Goal: Find specific fact: Find contact information

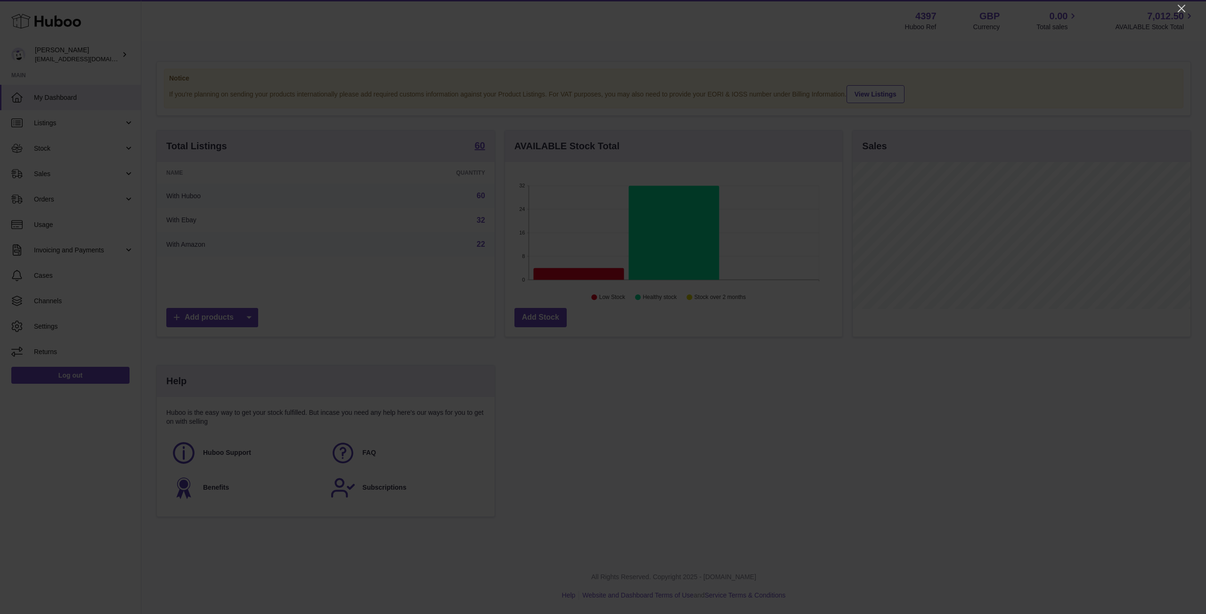
scroll to position [147, 337]
click at [1178, 11] on icon "Close" at bounding box center [1181, 8] width 11 height 11
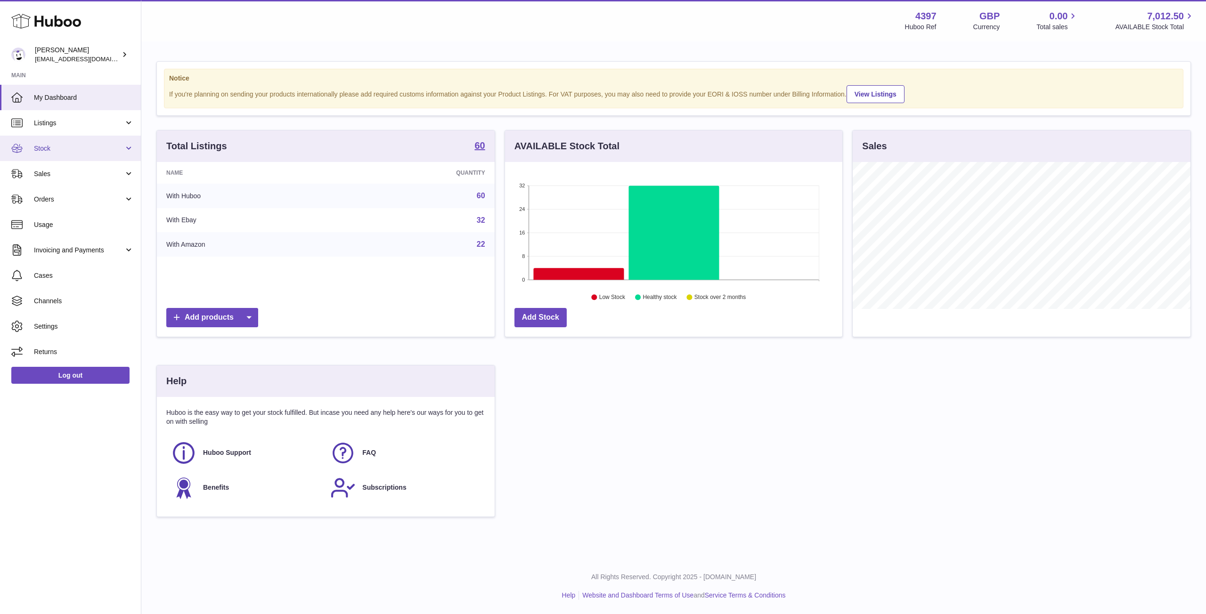
drag, startPoint x: 93, startPoint y: 149, endPoint x: 84, endPoint y: 156, distance: 12.1
click at [92, 149] on span "Stock" at bounding box center [79, 148] width 90 height 9
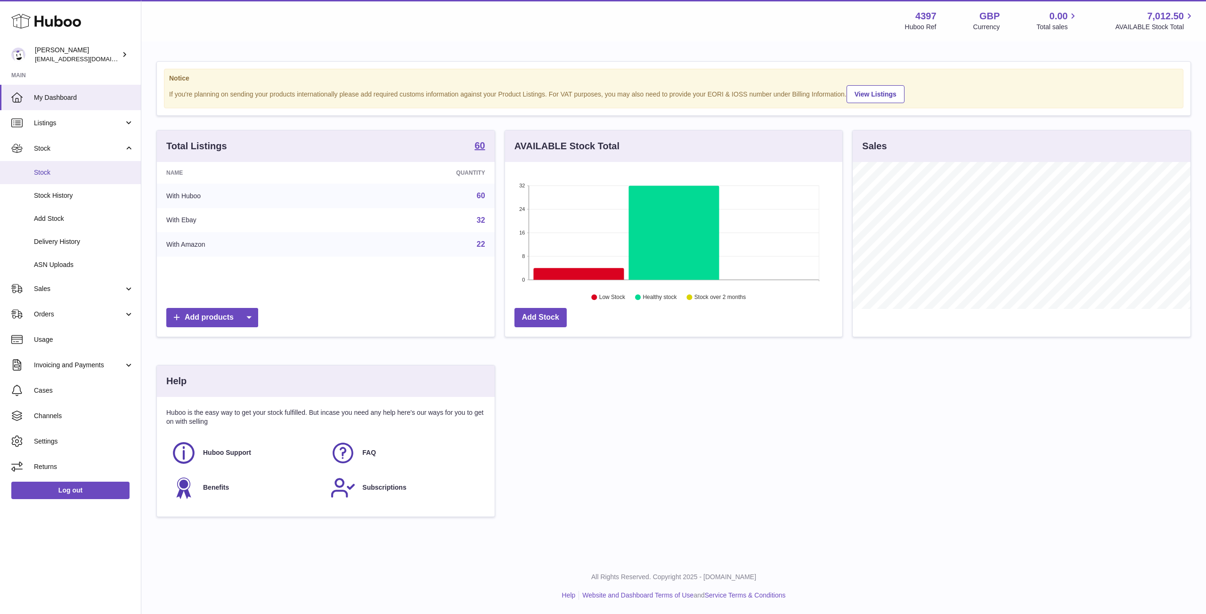
click at [72, 173] on span "Stock" at bounding box center [84, 172] width 100 height 9
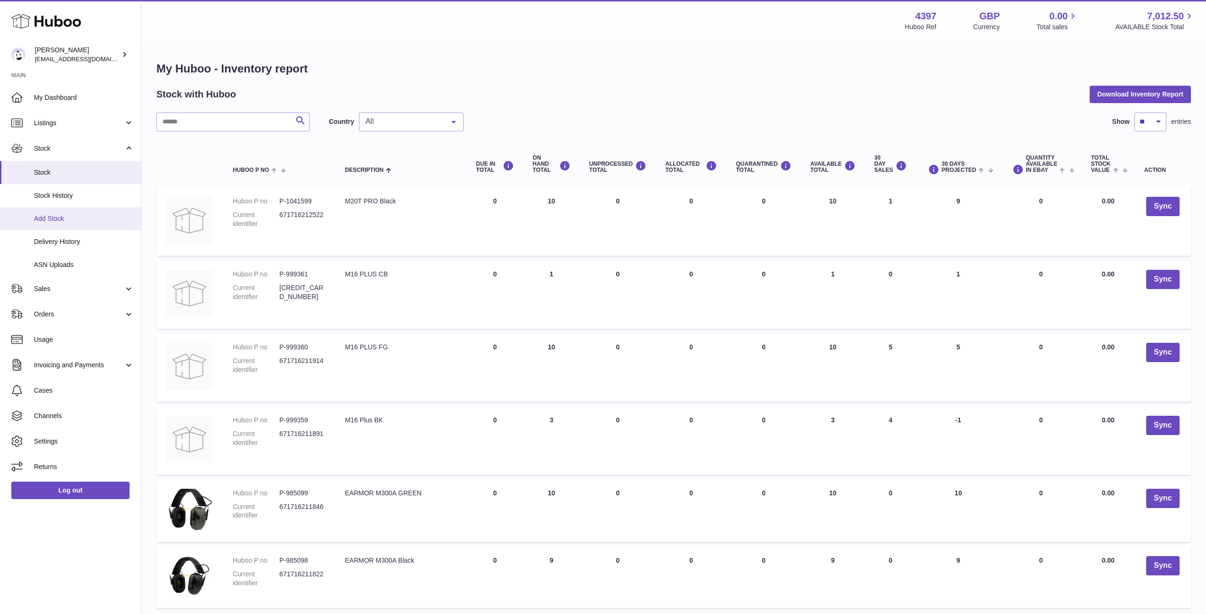
drag, startPoint x: 65, startPoint y: 225, endPoint x: 59, endPoint y: 226, distance: 6.2
click at [65, 225] on link "Add Stock" at bounding box center [70, 218] width 141 height 23
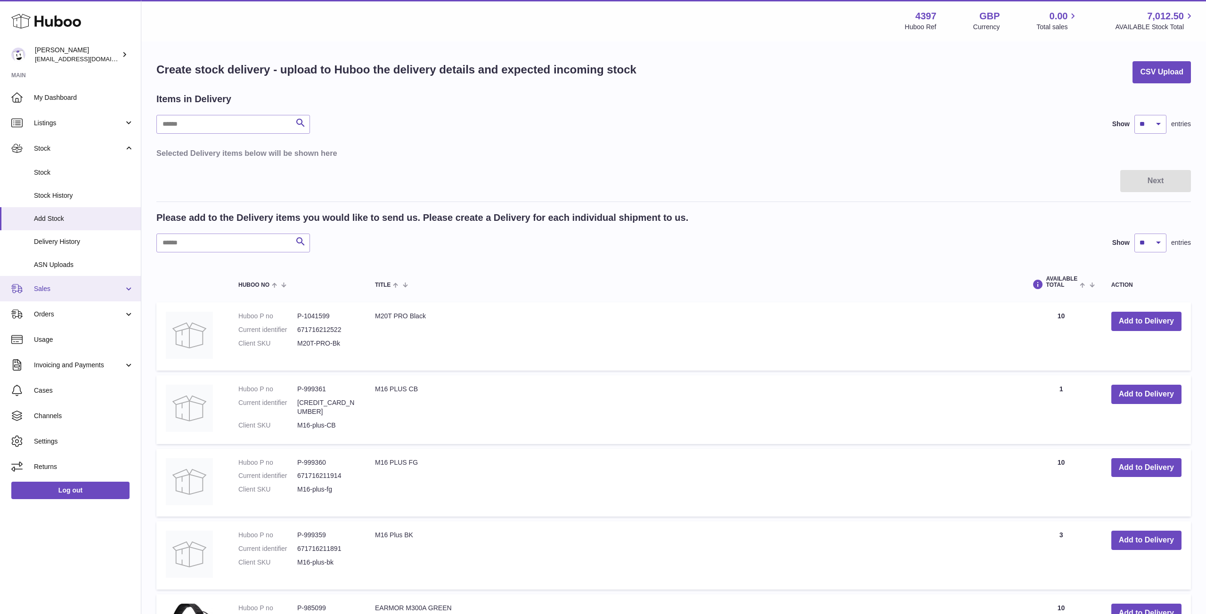
drag, startPoint x: 84, startPoint y: 284, endPoint x: 83, endPoint y: 289, distance: 4.8
click at [84, 284] on link "Sales" at bounding box center [70, 288] width 141 height 25
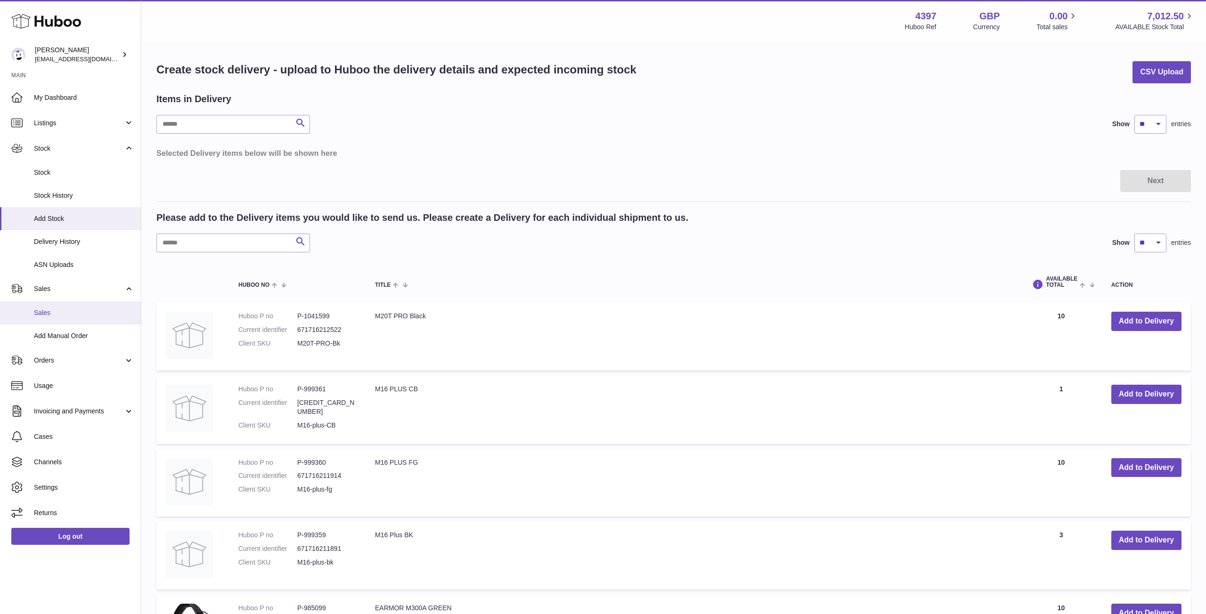
click at [74, 313] on span "Sales" at bounding box center [84, 313] width 100 height 9
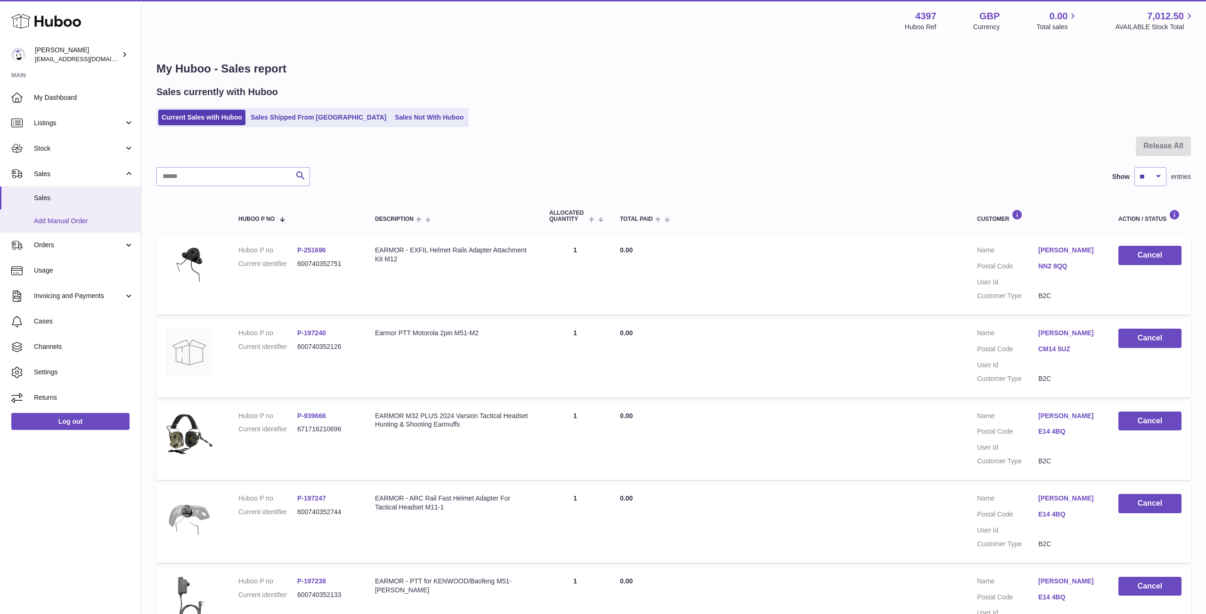
click at [79, 222] on span "Add Manual Order" at bounding box center [84, 221] width 100 height 9
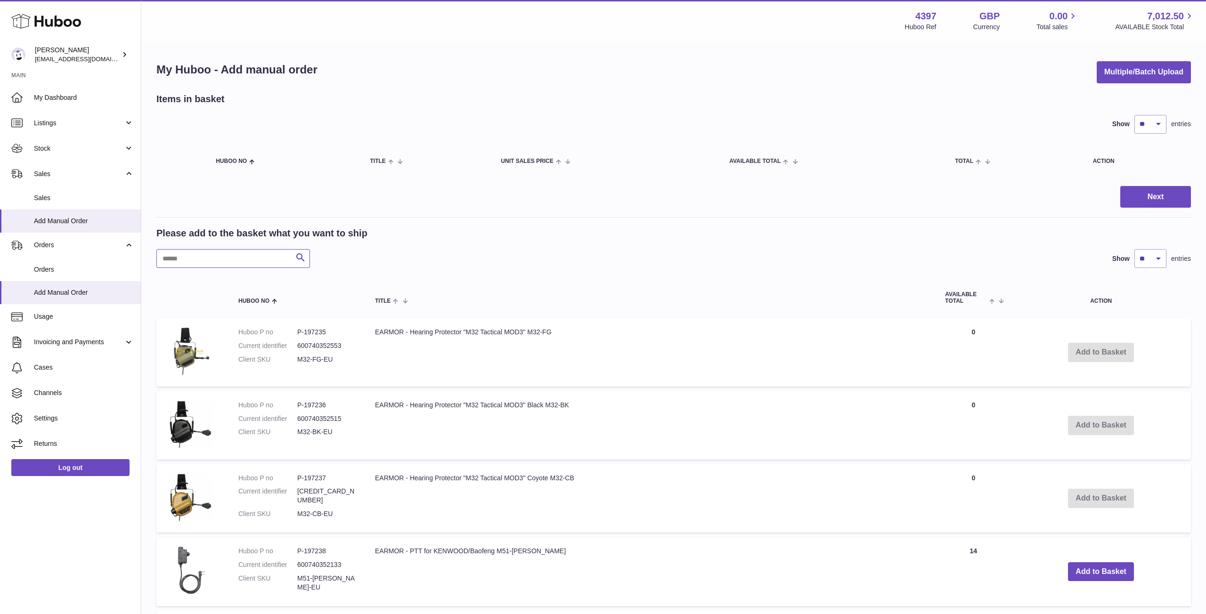
click at [226, 261] on input "text" at bounding box center [233, 258] width 154 height 19
type input "******"
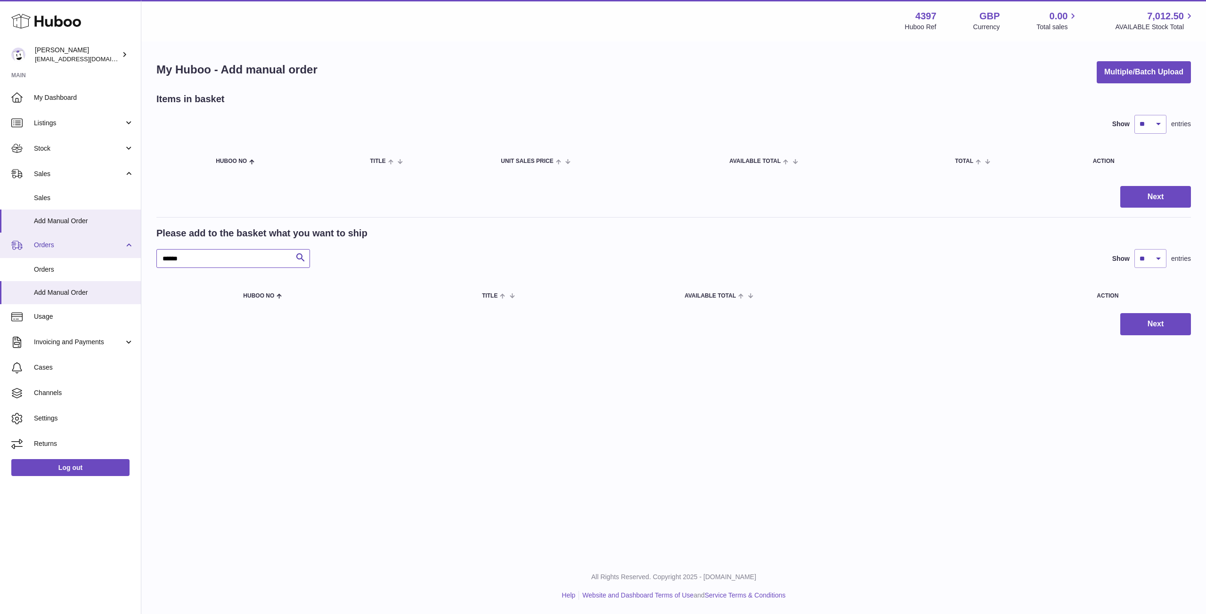
drag, startPoint x: 222, startPoint y: 263, endPoint x: 79, endPoint y: 250, distance: 143.8
click at [156, 250] on input "******" at bounding box center [233, 258] width 154 height 19
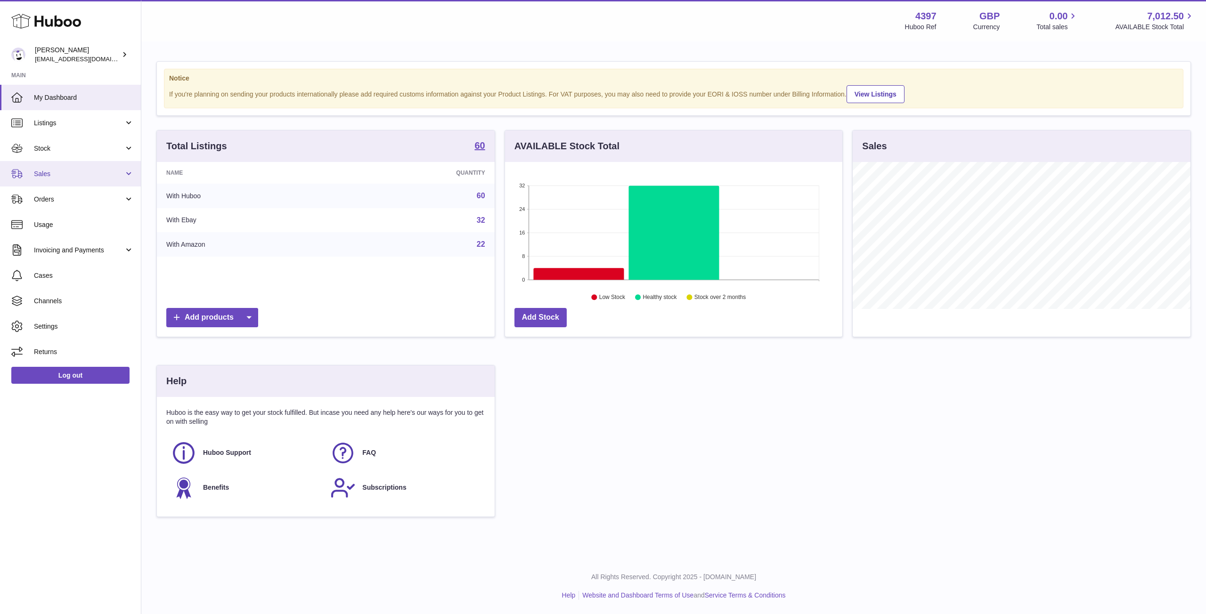
scroll to position [147, 337]
click at [89, 172] on span "Sales" at bounding box center [79, 174] width 90 height 9
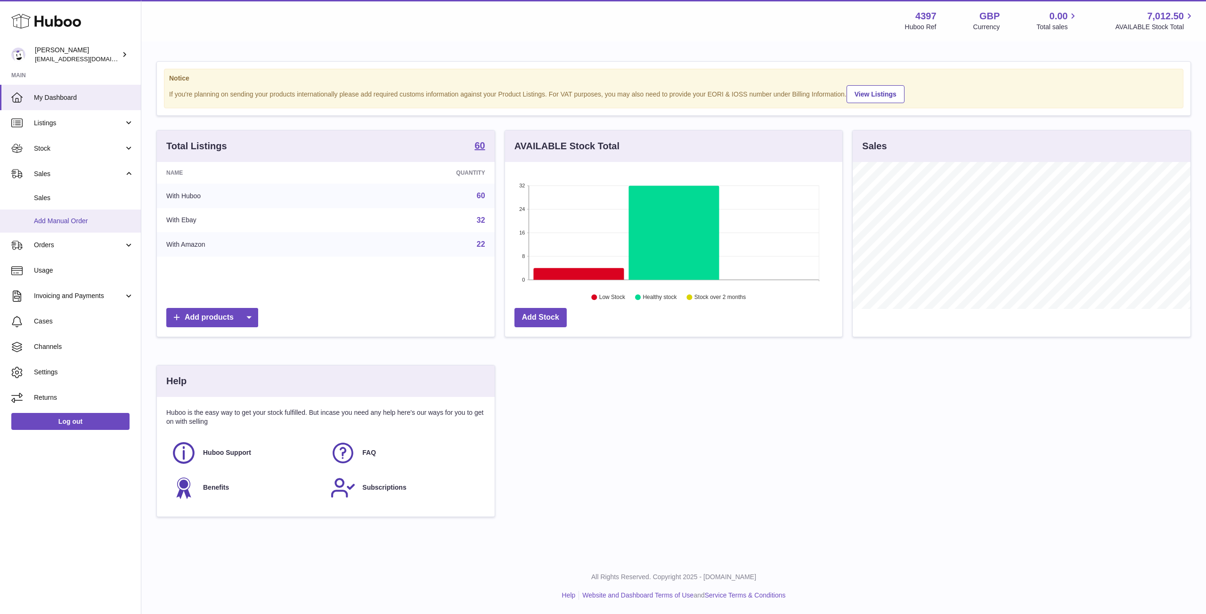
click at [72, 220] on span "Add Manual Order" at bounding box center [84, 221] width 100 height 9
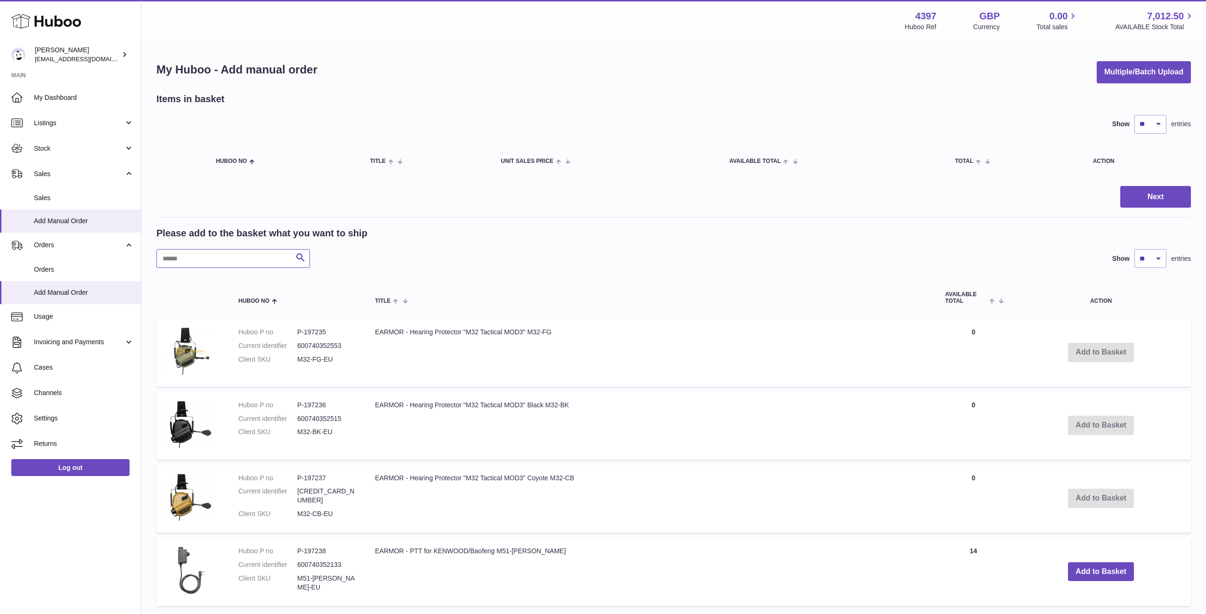
click at [245, 267] on input "text" at bounding box center [233, 258] width 154 height 19
type input "********"
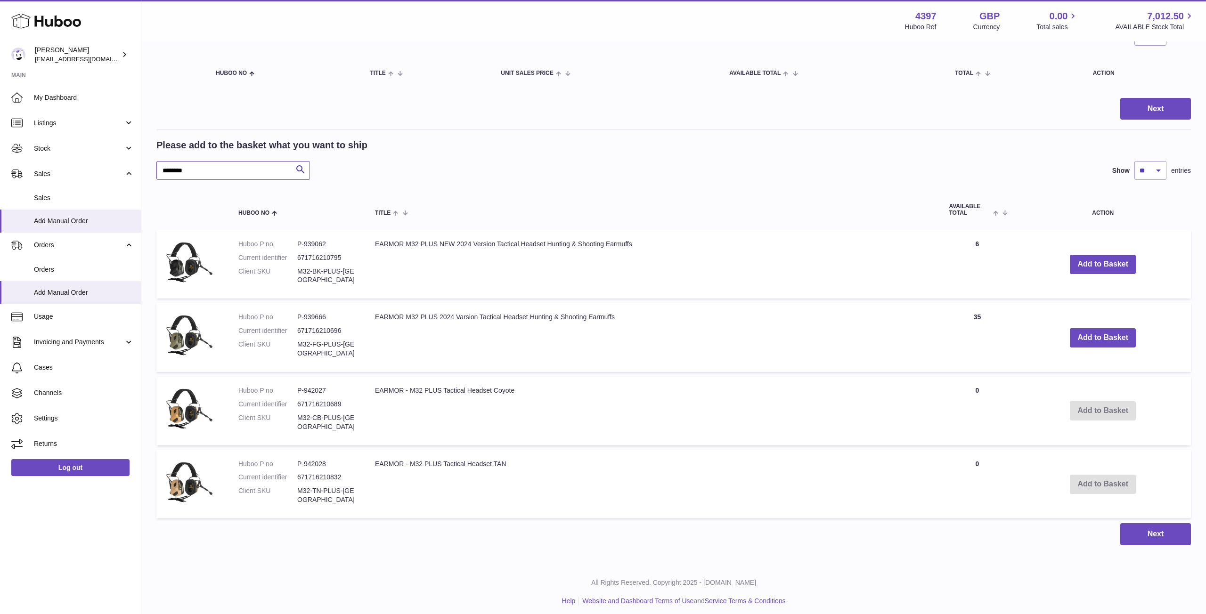
scroll to position [92, 0]
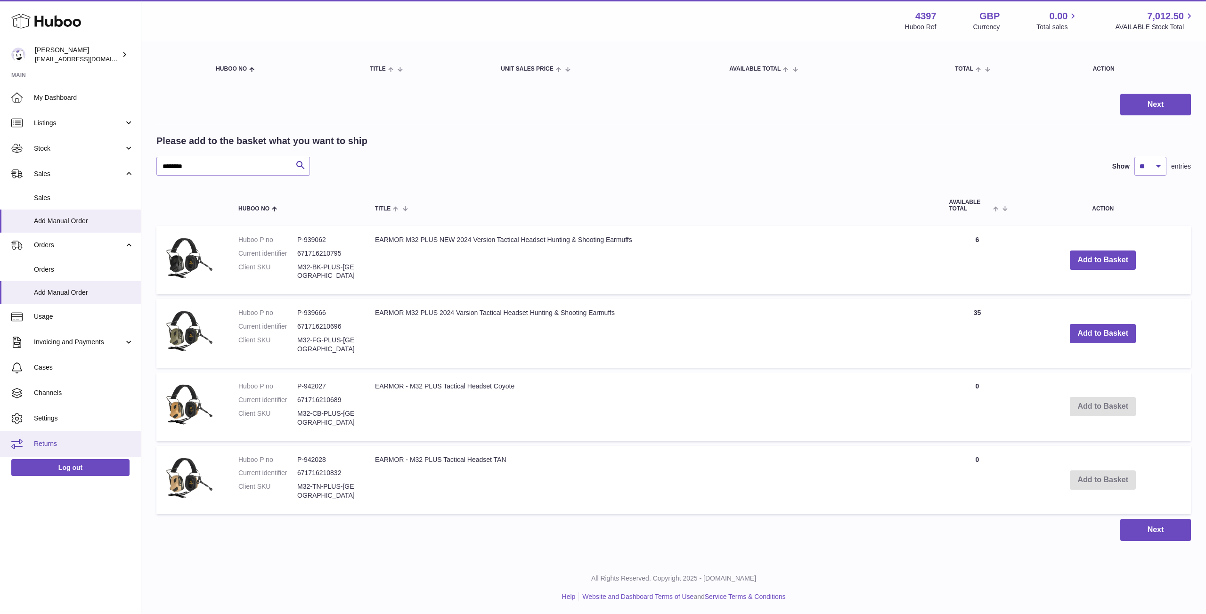
click at [51, 448] on span "Returns" at bounding box center [84, 444] width 100 height 9
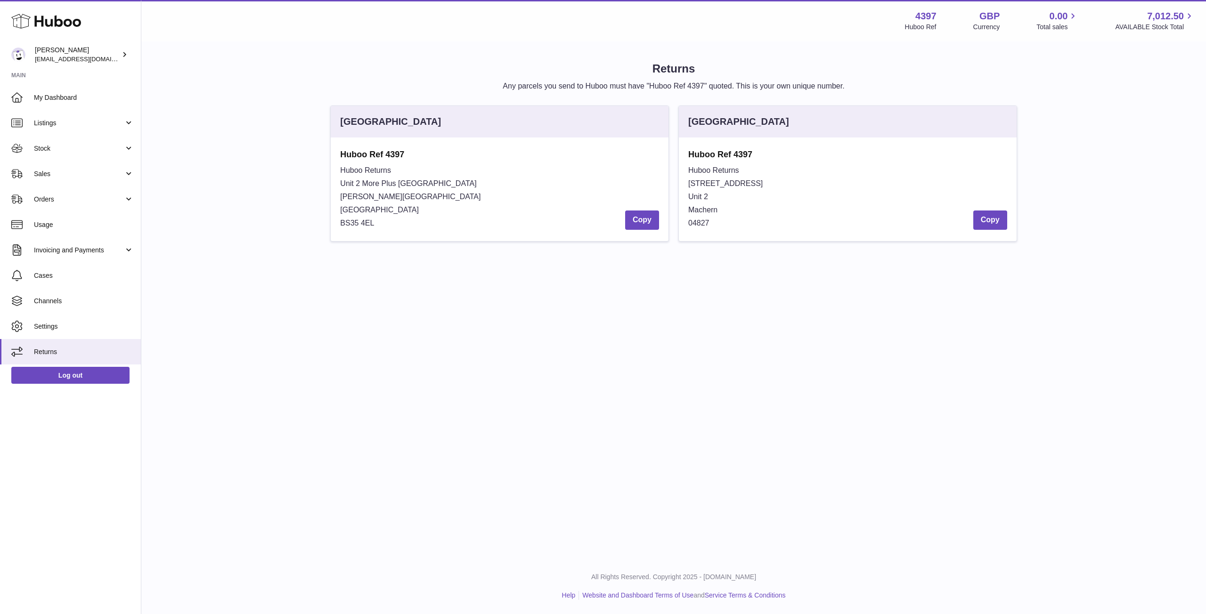
click at [349, 222] on span "BS35 4EL" at bounding box center [357, 223] width 34 height 8
click at [349, 223] on span "BS35 4EL" at bounding box center [357, 223] width 34 height 8
copy div
click at [374, 180] on span "Unit 2 More Plus Central Park" at bounding box center [408, 184] width 136 height 8
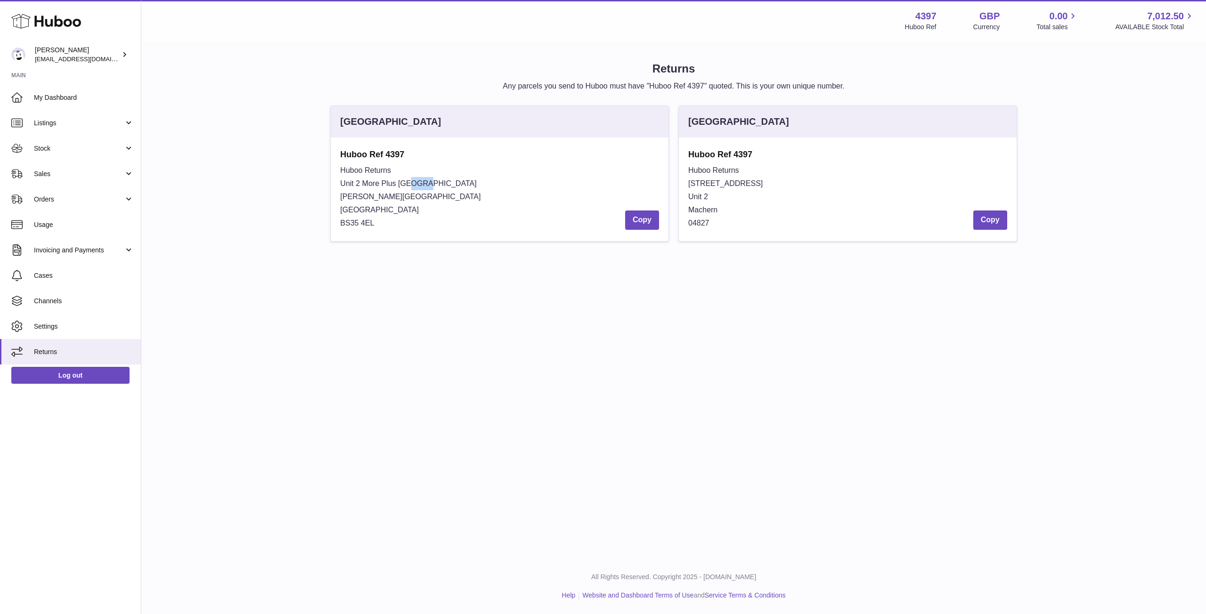
click at [374, 181] on span "Unit 2 More Plus Central Park" at bounding box center [408, 184] width 136 height 8
copy div
click at [384, 156] on strong "Huboo Ref 4397" at bounding box center [499, 154] width 319 height 11
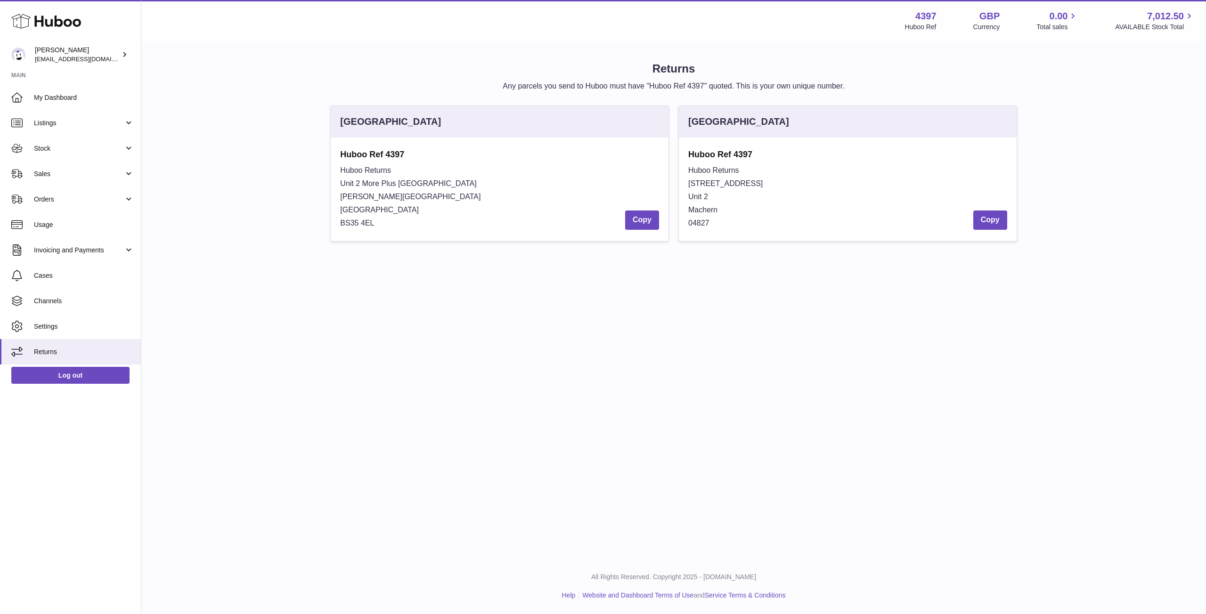
click at [384, 156] on strong "Huboo Ref 4397" at bounding box center [499, 154] width 319 height 11
click at [350, 209] on span "Severn Beach" at bounding box center [379, 210] width 79 height 8
copy div
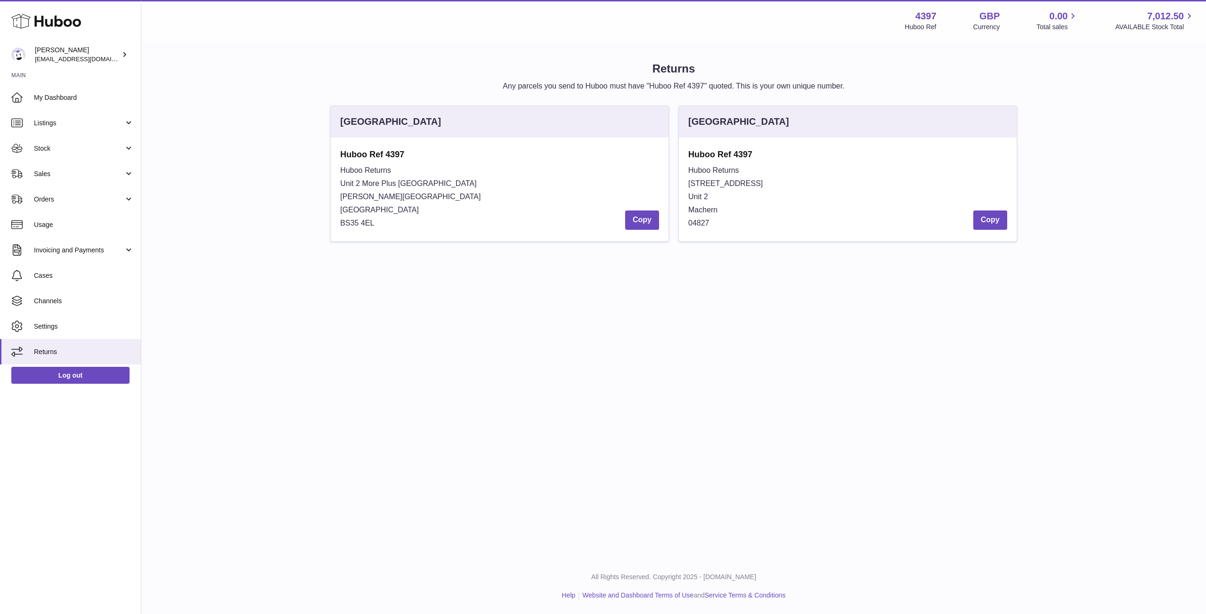
click at [357, 198] on span "Hudson Ave" at bounding box center [410, 197] width 140 height 8
copy div
click at [372, 183] on span "Unit 2 More Plus Central Park" at bounding box center [408, 184] width 136 height 8
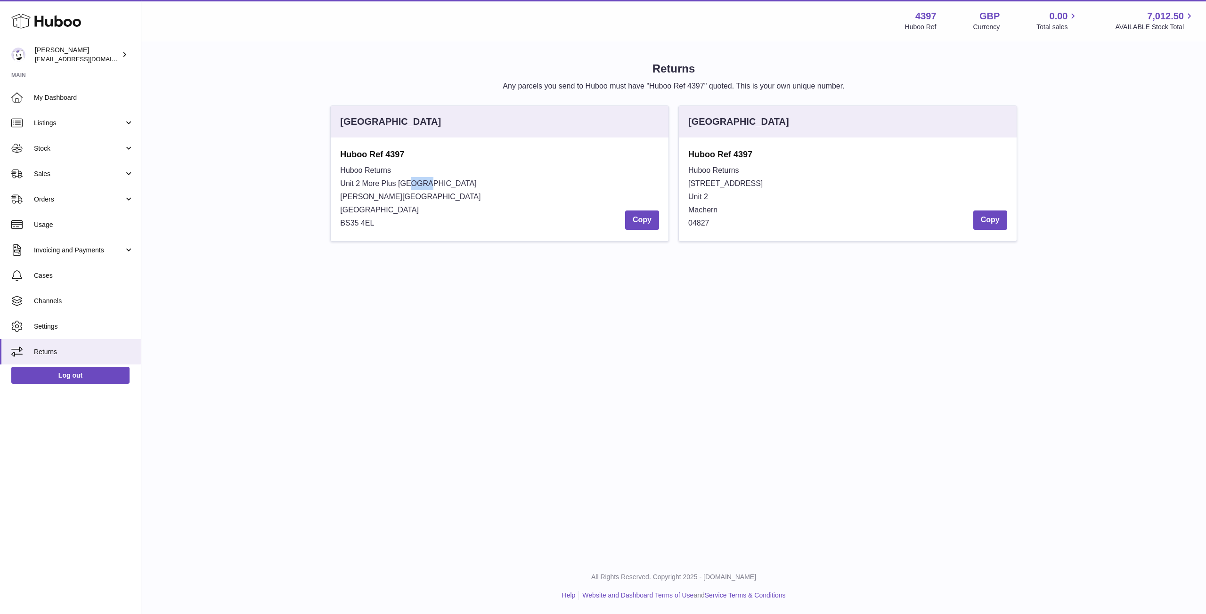
click at [372, 183] on span "Unit 2 More Plus Central Park" at bounding box center [408, 184] width 136 height 8
copy div
drag, startPoint x: 372, startPoint y: 209, endPoint x: 352, endPoint y: 224, distance: 24.9
click at [369, 212] on span "Severn Beach" at bounding box center [379, 210] width 79 height 8
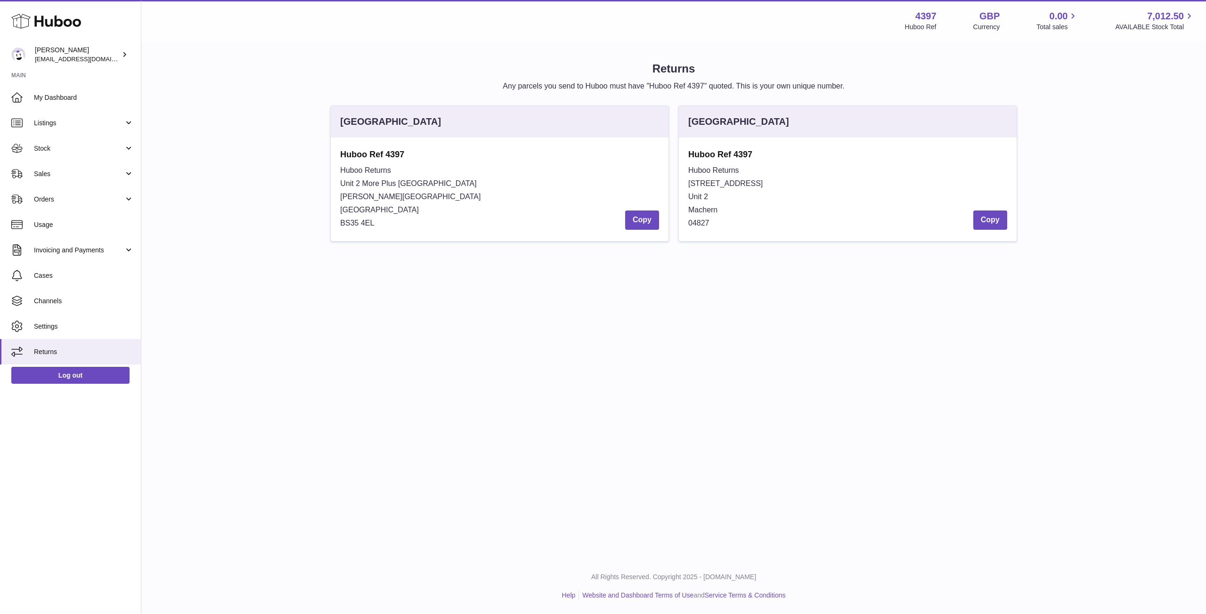
click at [352, 225] on span "BS35 4EL" at bounding box center [357, 223] width 34 height 8
copy div
